Goal: Transaction & Acquisition: Purchase product/service

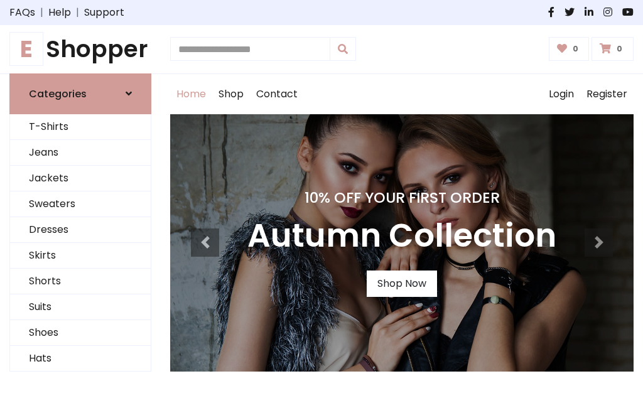
click at [322, 207] on h4 "10% Off Your First Order" at bounding box center [401, 198] width 309 height 18
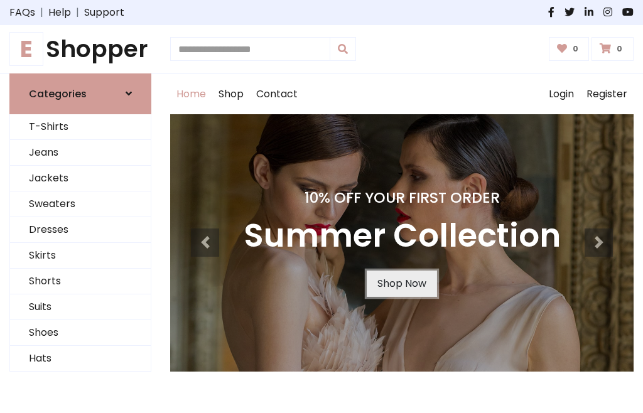
click at [401, 283] on link "Shop Now" at bounding box center [402, 284] width 70 height 26
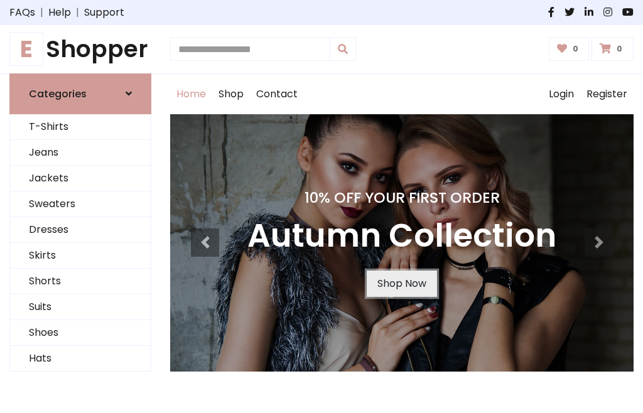
click at [401, 283] on link "Shop Now" at bounding box center [402, 284] width 70 height 26
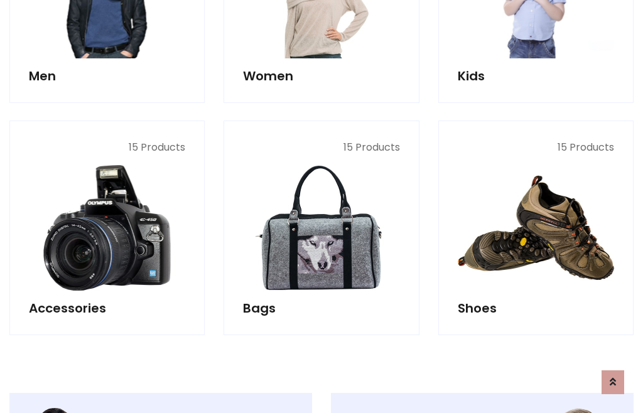
scroll to position [1253, 0]
